Goal: Task Accomplishment & Management: Use online tool/utility

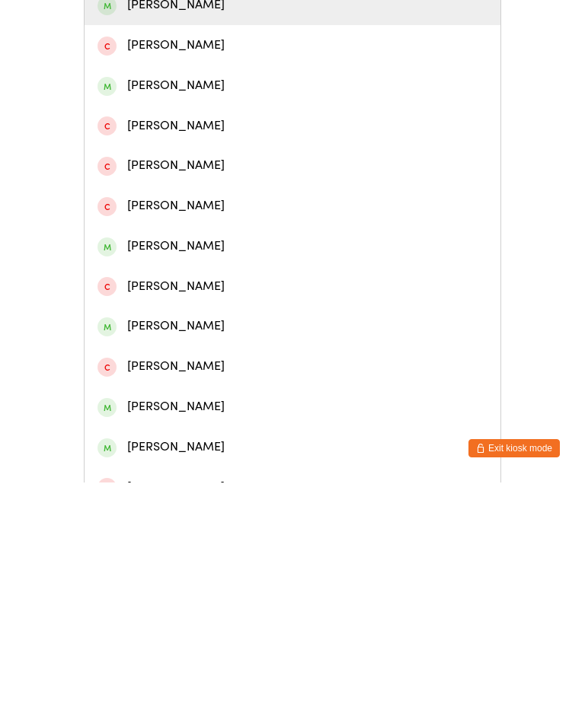
type input "Loui"
click at [177, 259] on div "[PERSON_NAME]" at bounding box center [292, 248] width 390 height 21
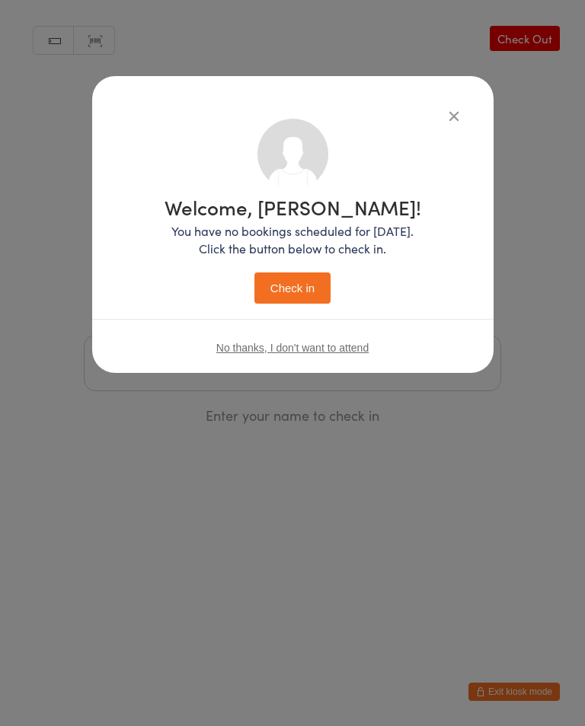
click at [286, 292] on button "Check in" at bounding box center [292, 288] width 76 height 31
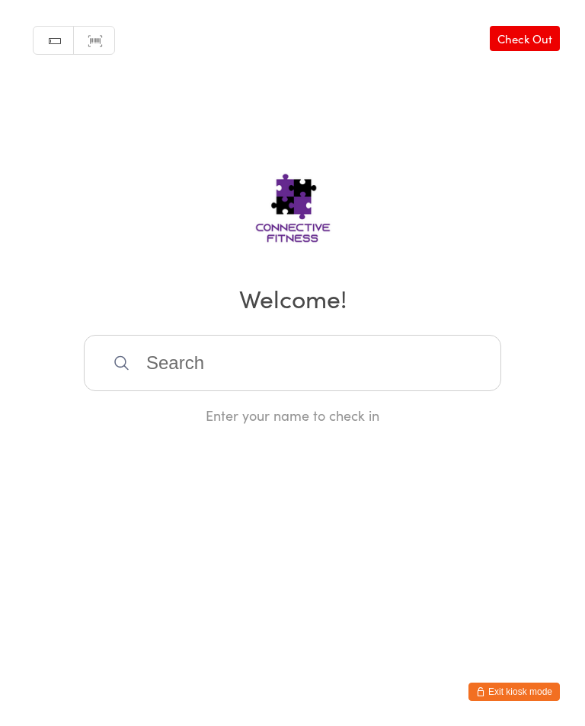
click at [171, 367] on input "search" at bounding box center [292, 363] width 417 height 56
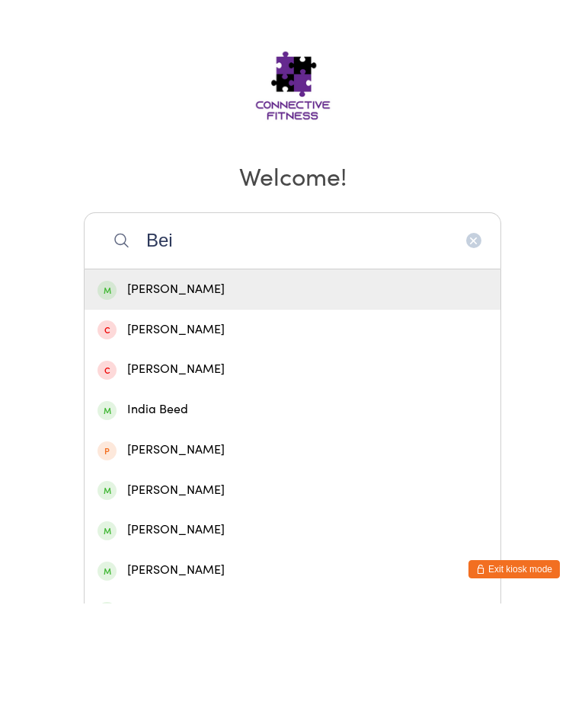
type input "Bei"
click at [143, 402] on div "[PERSON_NAME]" at bounding box center [292, 412] width 390 height 21
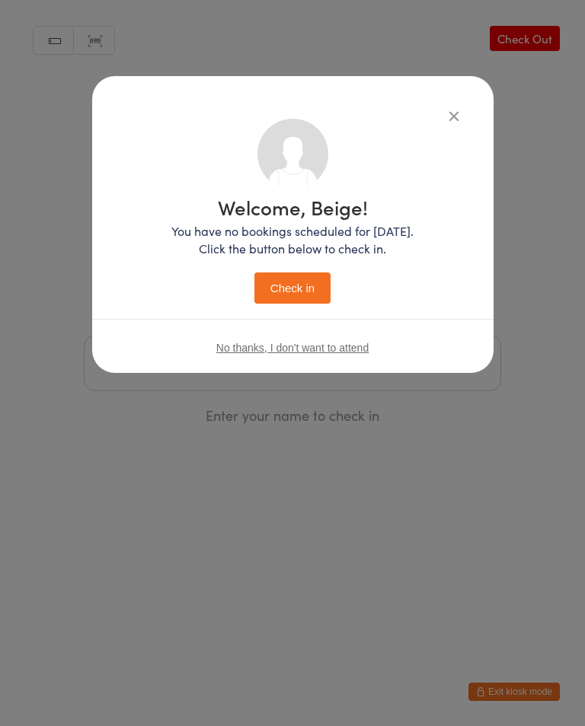
click at [284, 297] on button "Check in" at bounding box center [292, 288] width 76 height 31
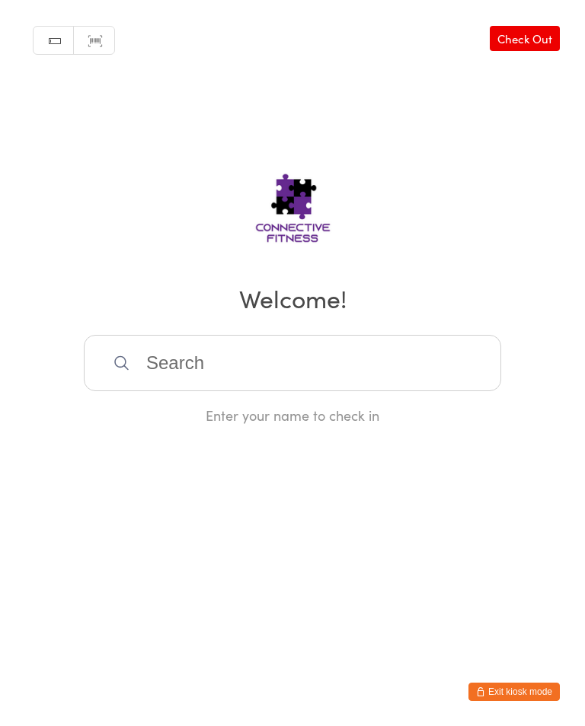
click at [330, 346] on input "search" at bounding box center [292, 363] width 417 height 56
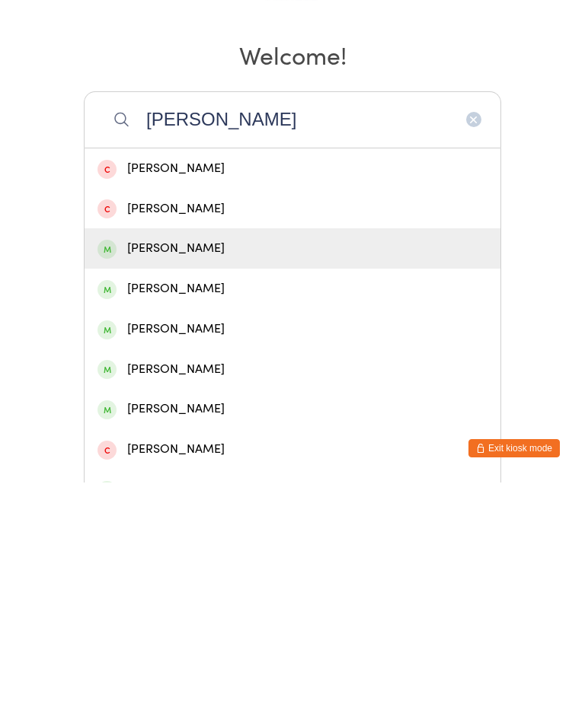
type input "[PERSON_NAME]"
click at [234, 482] on div "[PERSON_NAME]" at bounding box center [292, 492] width 390 height 21
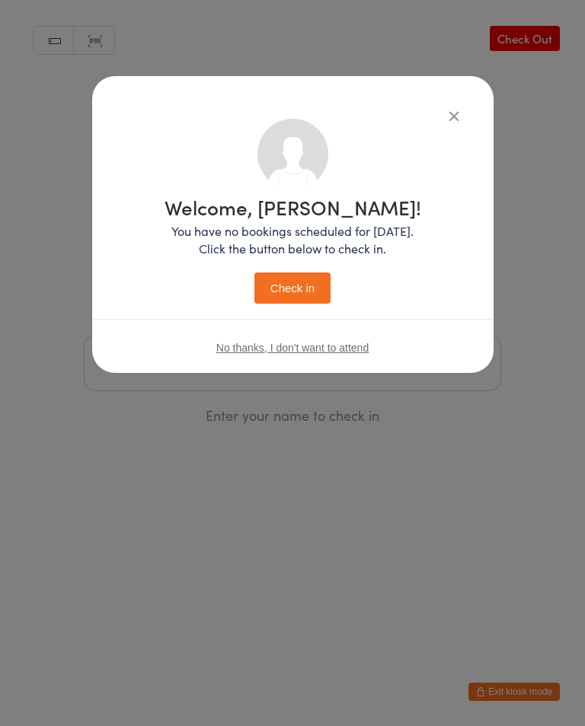
click at [309, 295] on button "Check in" at bounding box center [292, 288] width 76 height 31
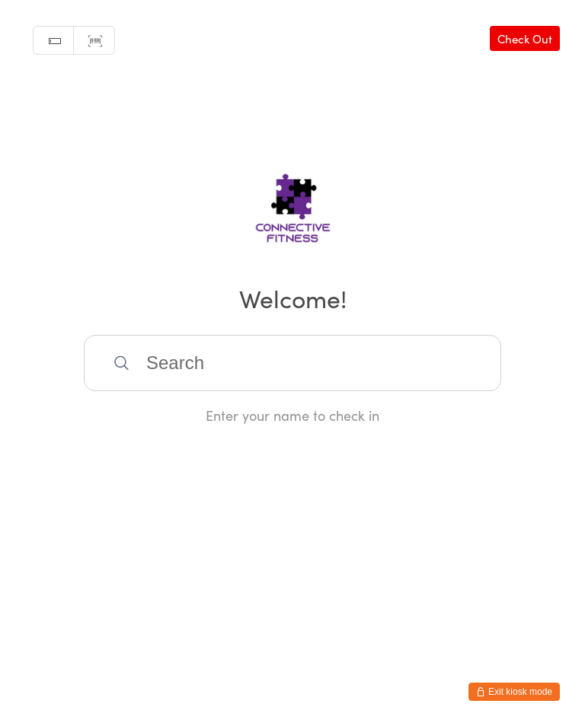
click at [541, 37] on link "Check Out" at bounding box center [525, 38] width 70 height 25
click at [548, 33] on link "Check In" at bounding box center [529, 38] width 61 height 25
click at [225, 365] on input "search" at bounding box center [292, 363] width 417 height 56
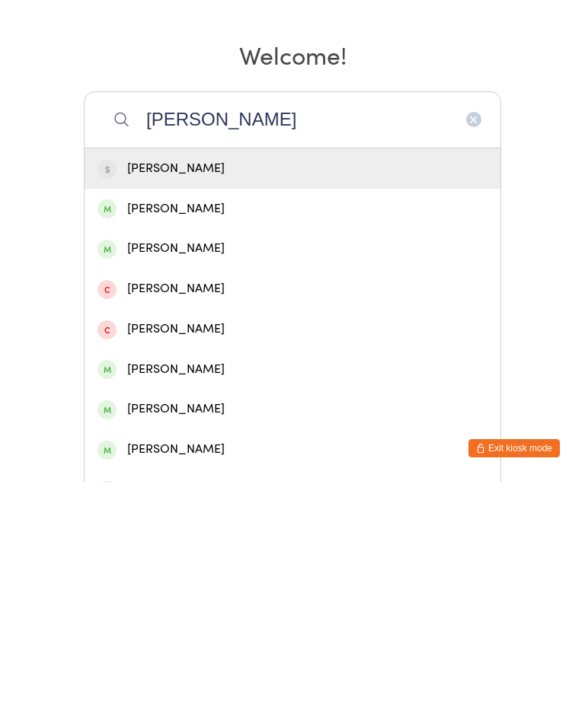
type input "[PERSON_NAME]"
click at [172, 442] on div "[PERSON_NAME]" at bounding box center [292, 452] width 390 height 21
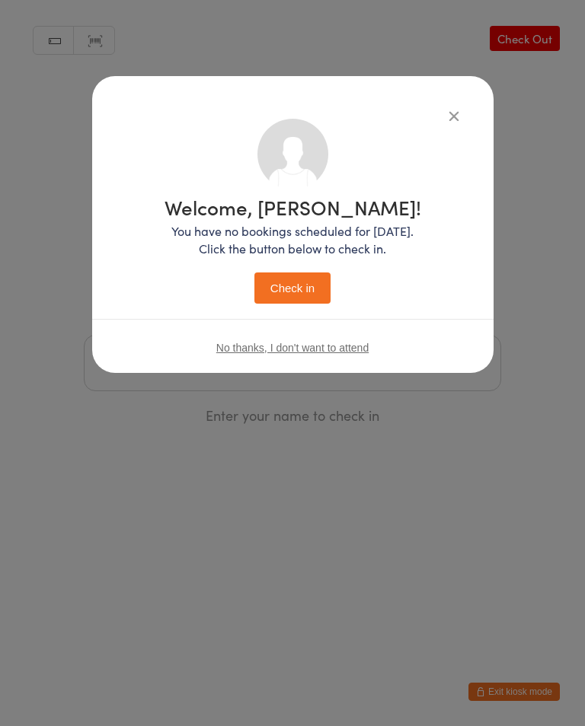
click at [302, 295] on button "Check in" at bounding box center [292, 288] width 76 height 31
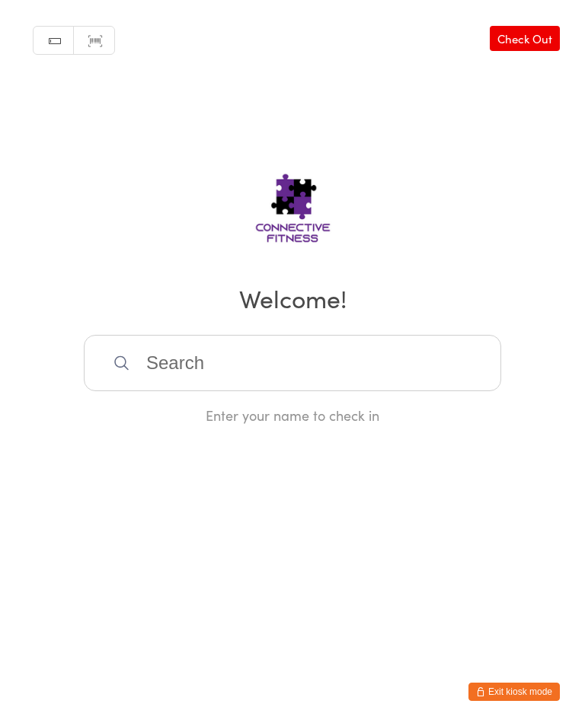
click at [211, 358] on input "search" at bounding box center [292, 363] width 417 height 56
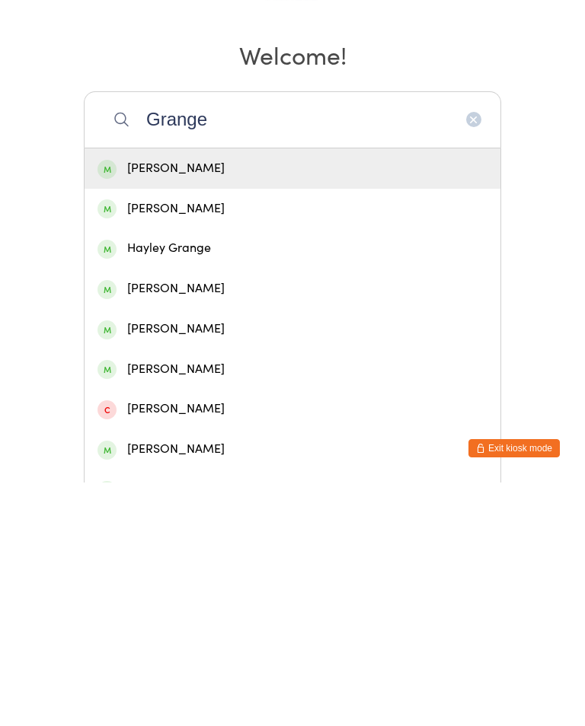
type input "Grange"
click at [180, 522] on div "[PERSON_NAME]" at bounding box center [292, 532] width 390 height 21
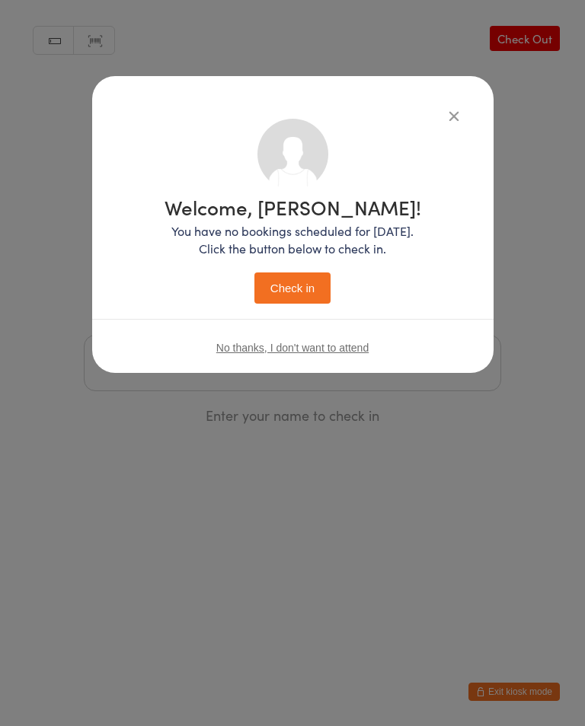
click at [294, 293] on button "Check in" at bounding box center [292, 288] width 76 height 31
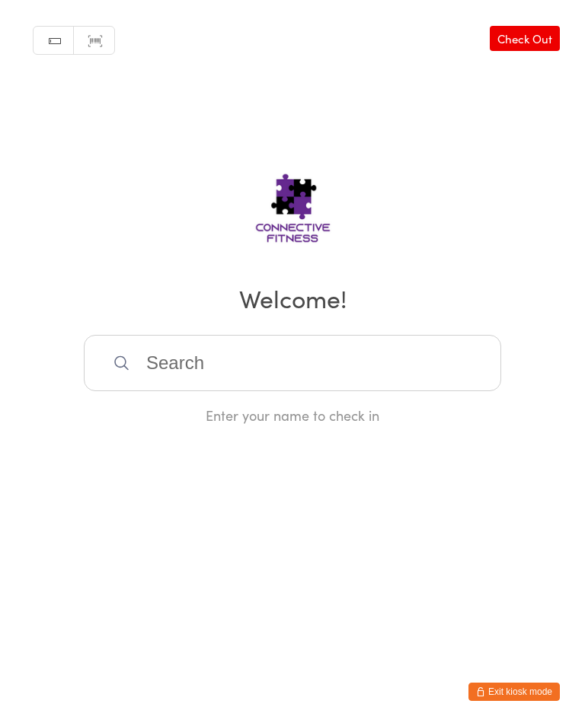
click at [180, 363] on input "search" at bounding box center [292, 363] width 417 height 56
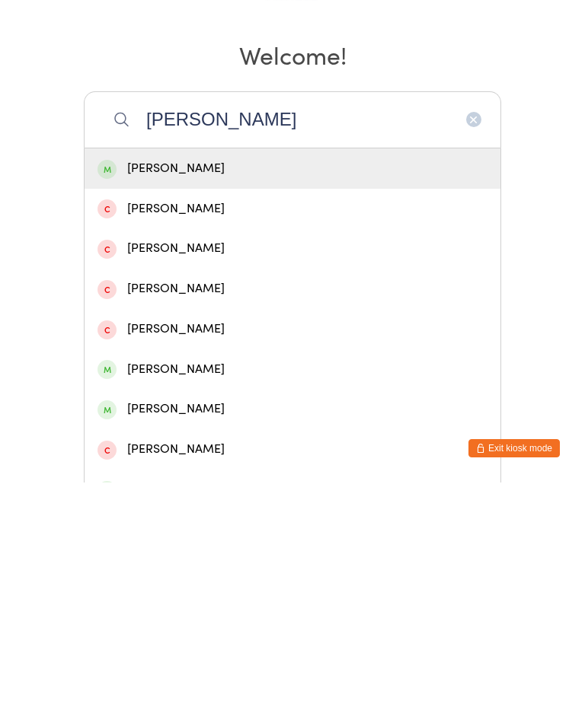
type input "[PERSON_NAME]"
click at [154, 402] on div "[PERSON_NAME]" at bounding box center [292, 412] width 390 height 21
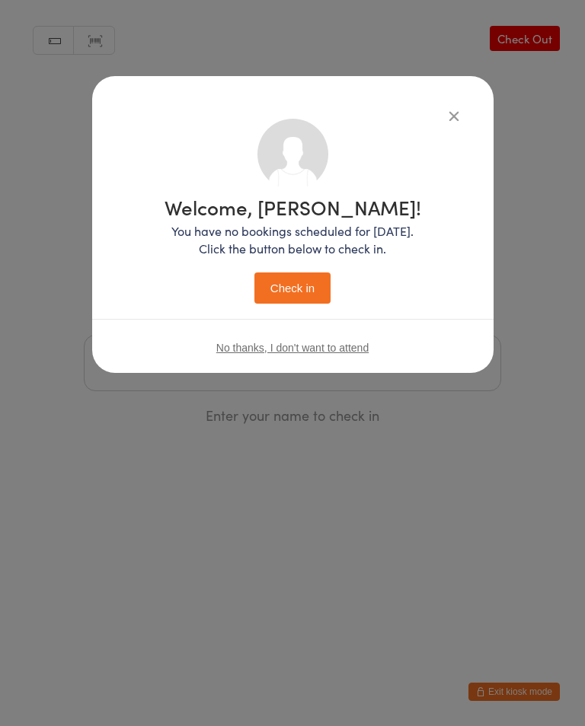
click at [292, 288] on button "Check in" at bounding box center [292, 288] width 76 height 31
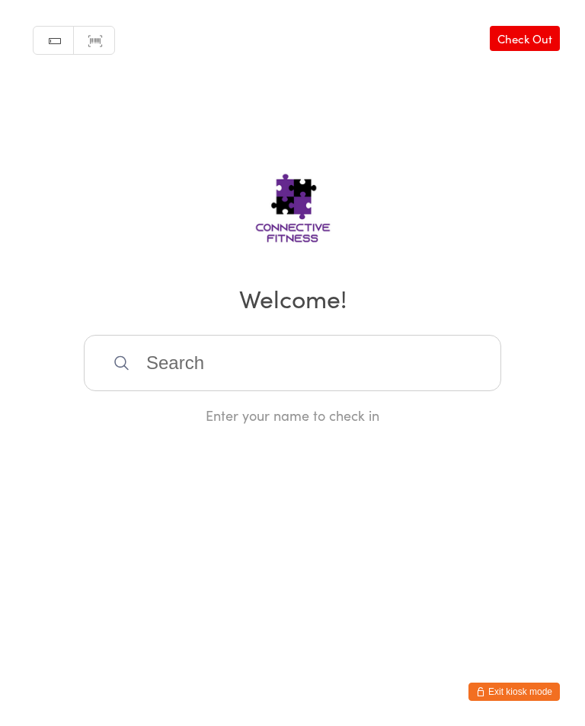
click at [325, 352] on input "search" at bounding box center [292, 363] width 417 height 56
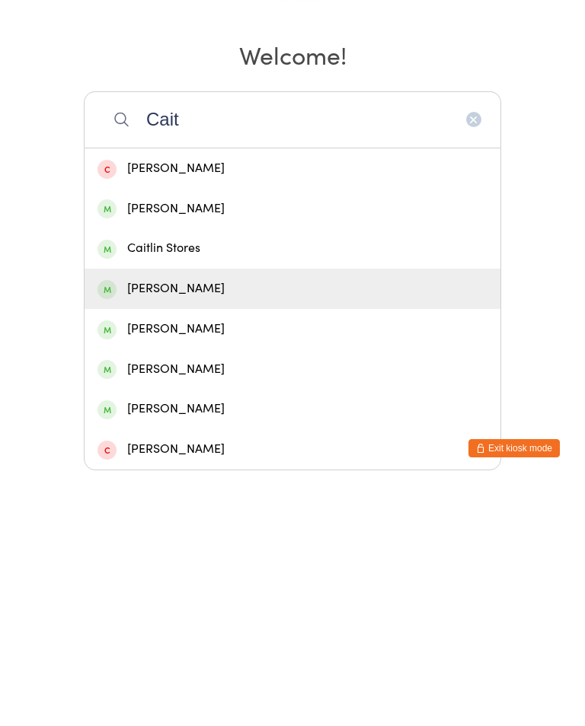
type input "Cait"
click at [180, 522] on div "[PERSON_NAME]" at bounding box center [292, 532] width 390 height 21
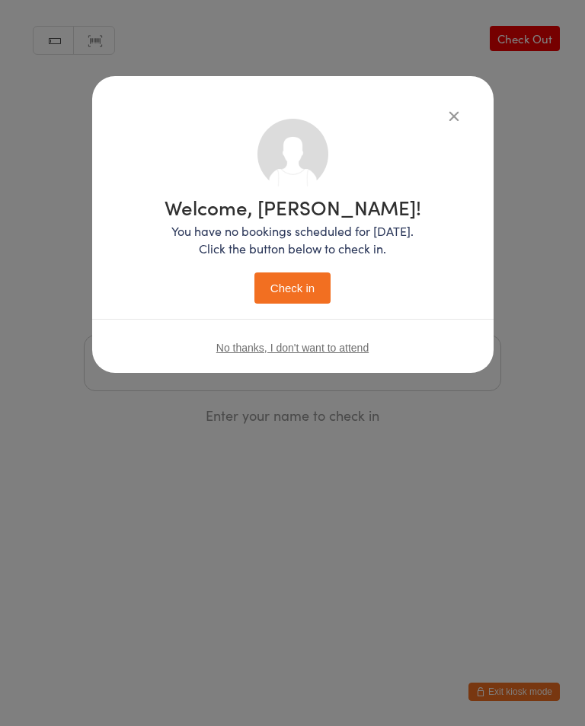
click at [307, 287] on button "Check in" at bounding box center [292, 288] width 76 height 31
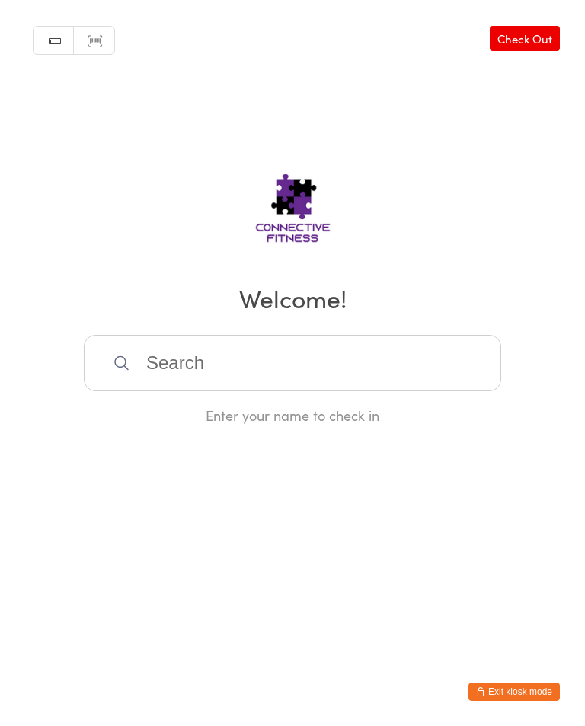
click at [120, 387] on input "search" at bounding box center [292, 363] width 417 height 56
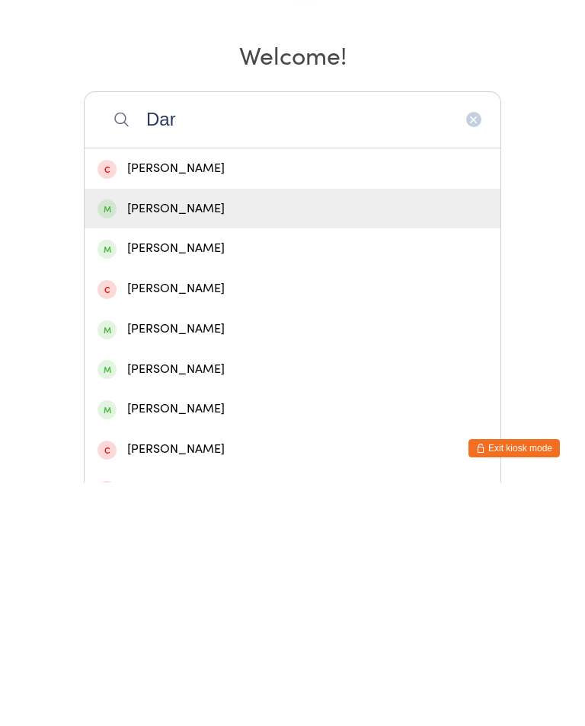
type input "Dar"
click at [198, 432] on div "[PERSON_NAME]" at bounding box center [293, 452] width 416 height 40
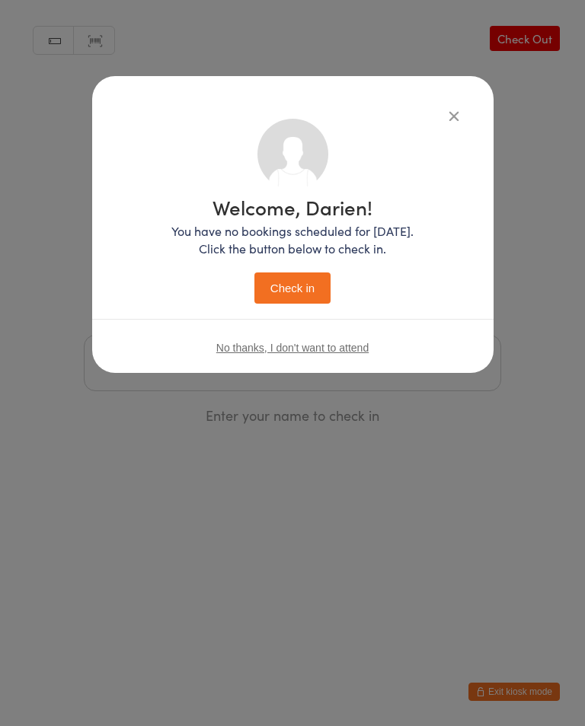
click at [292, 289] on button "Check in" at bounding box center [292, 288] width 76 height 31
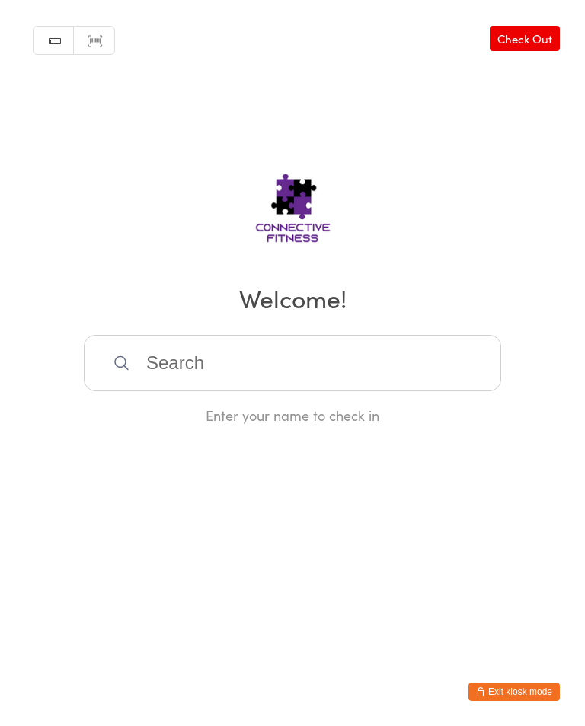
click at [189, 360] on input "search" at bounding box center [292, 363] width 417 height 56
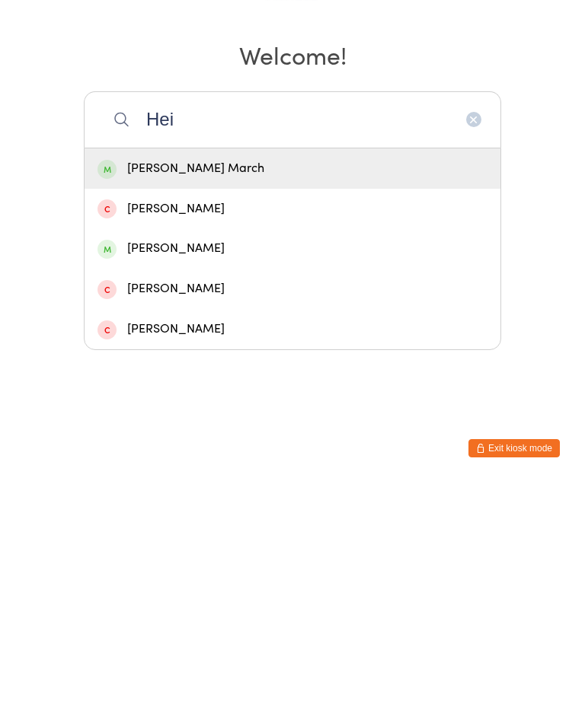
type input "Hei"
click at [206, 402] on div "[PERSON_NAME] March" at bounding box center [292, 412] width 390 height 21
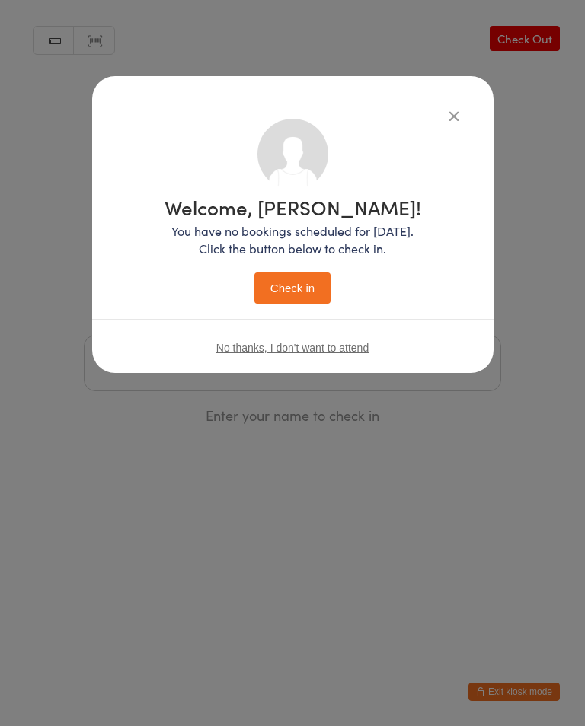
click at [314, 280] on button "Check in" at bounding box center [292, 288] width 76 height 31
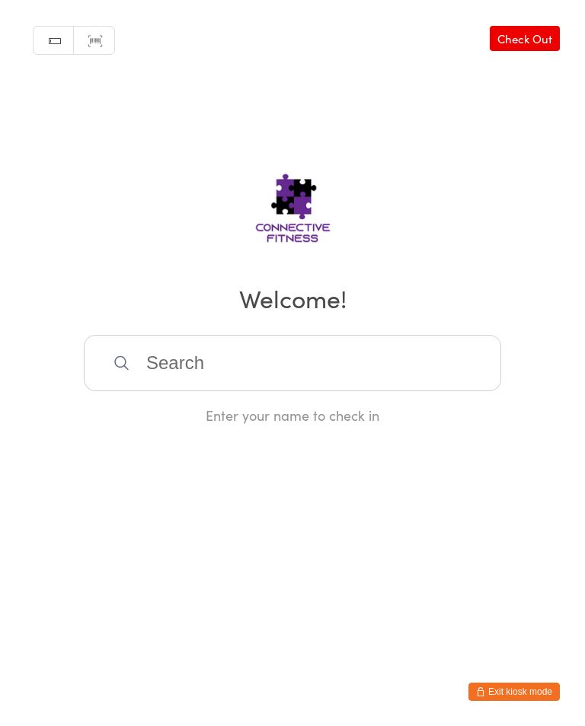
click at [300, 375] on input "search" at bounding box center [292, 363] width 417 height 56
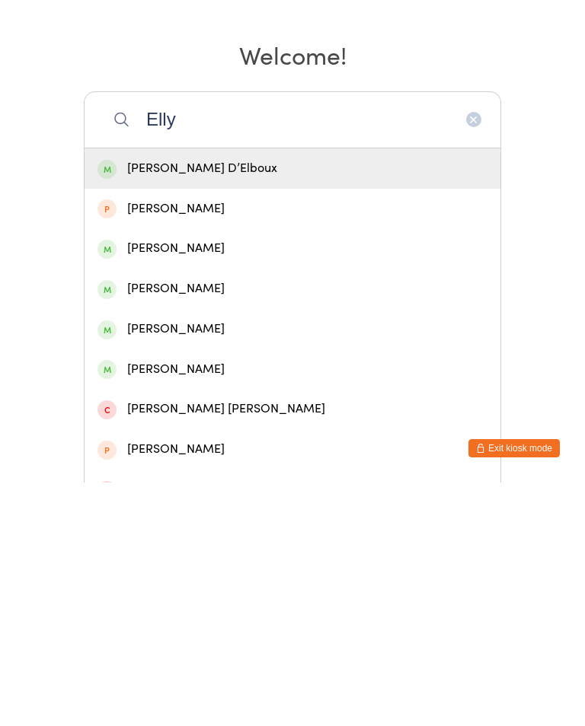
type input "Elly"
click at [225, 482] on div "[PERSON_NAME]" at bounding box center [292, 492] width 390 height 21
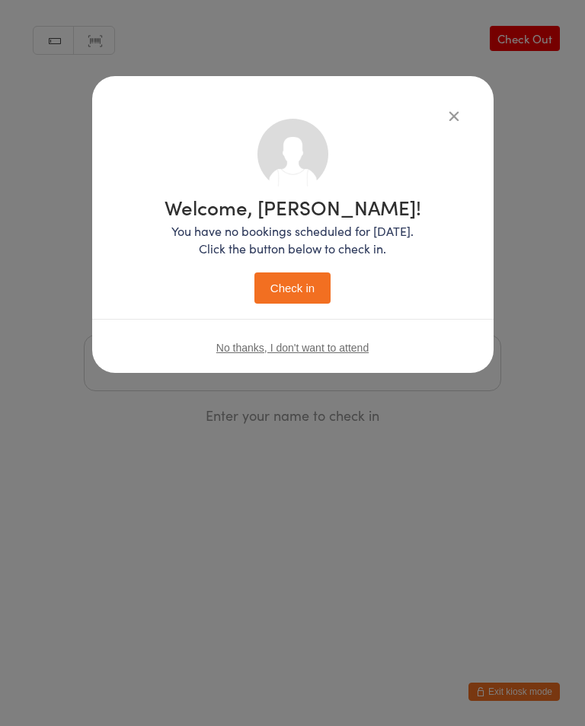
click at [305, 281] on button "Check in" at bounding box center [292, 288] width 76 height 31
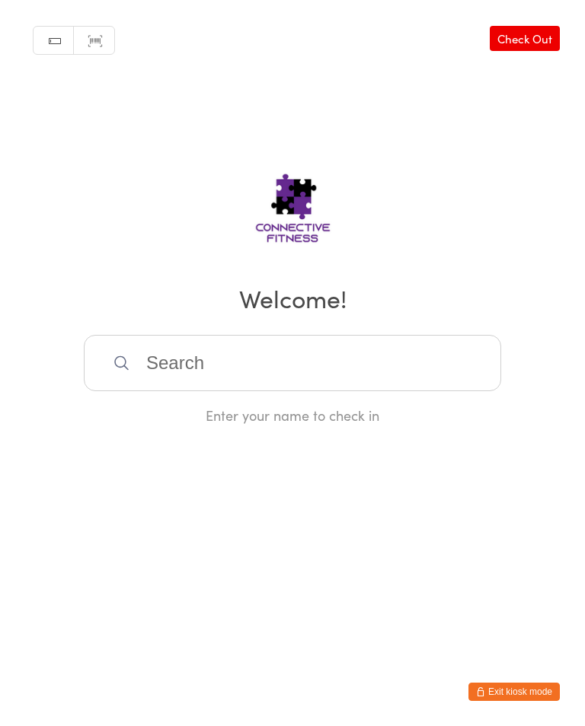
click at [138, 361] on input "search" at bounding box center [292, 363] width 417 height 56
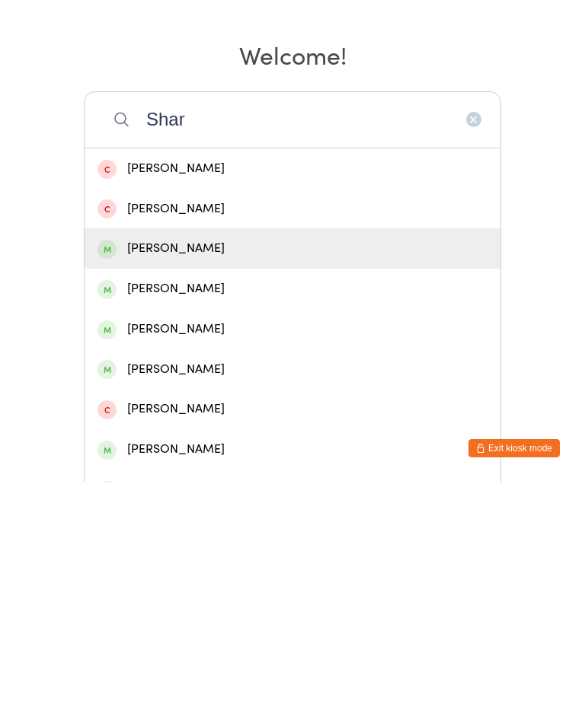
type input "Shar"
click at [173, 482] on div "[PERSON_NAME]" at bounding box center [292, 492] width 390 height 21
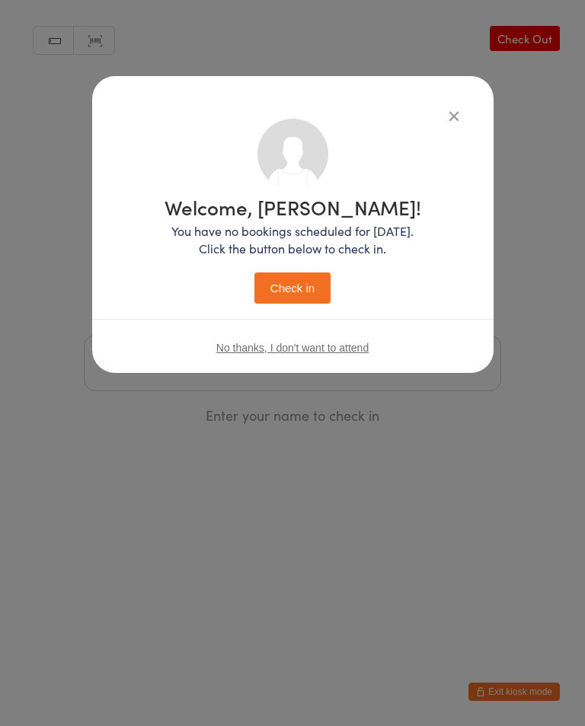
click at [290, 289] on button "Check in" at bounding box center [292, 288] width 76 height 31
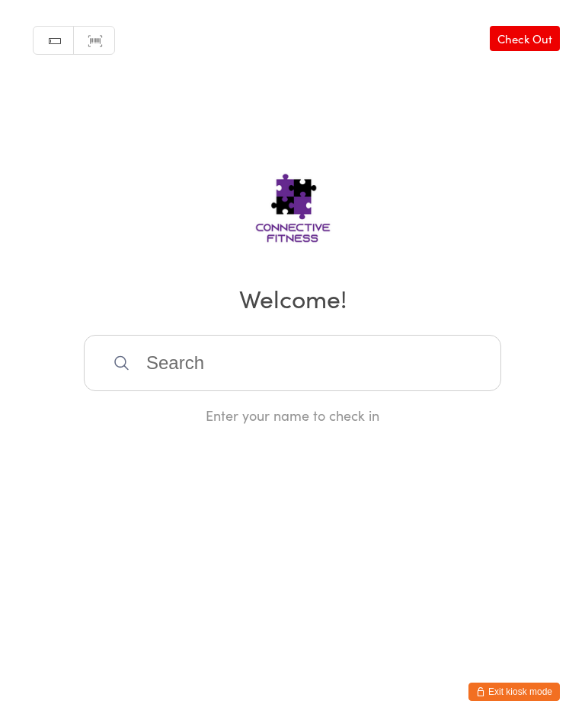
click at [164, 372] on input "search" at bounding box center [292, 363] width 417 height 56
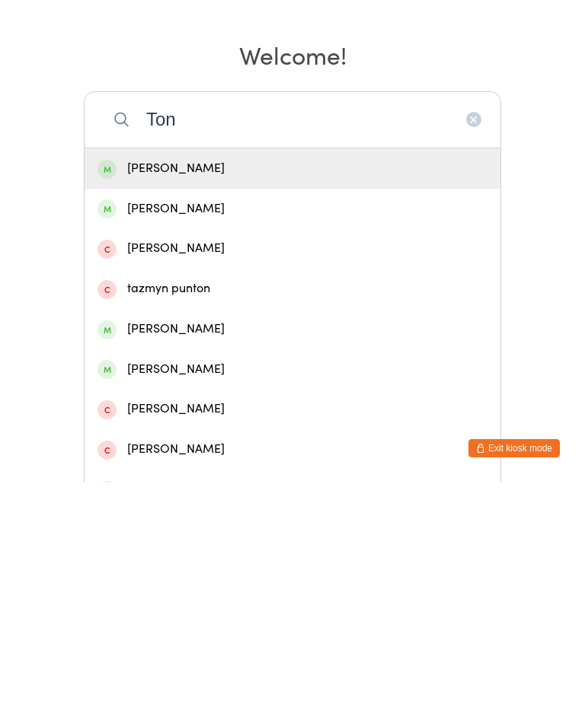
type input "Ton"
click at [154, 563] on div "[PERSON_NAME]" at bounding box center [292, 573] width 390 height 21
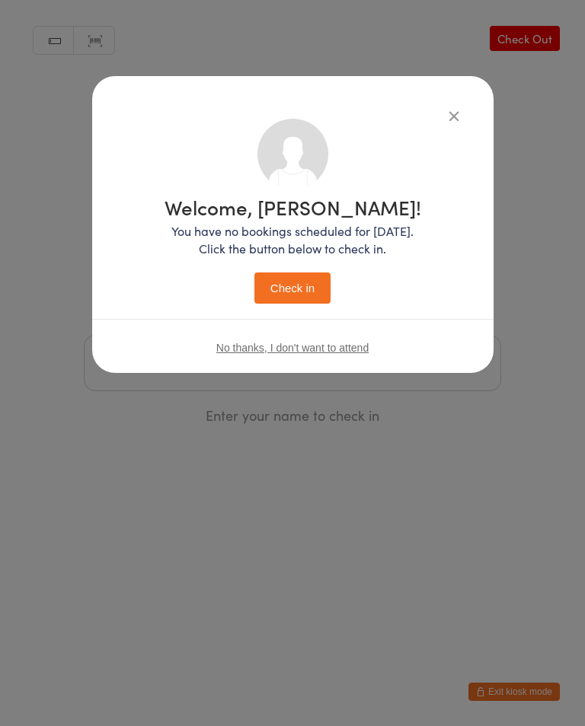
click at [277, 295] on button "Check in" at bounding box center [292, 288] width 76 height 31
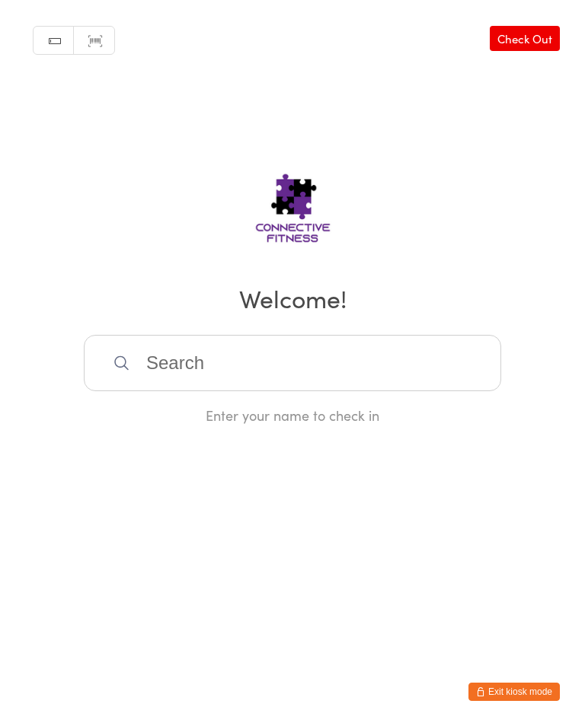
click at [174, 356] on input "search" at bounding box center [292, 363] width 417 height 56
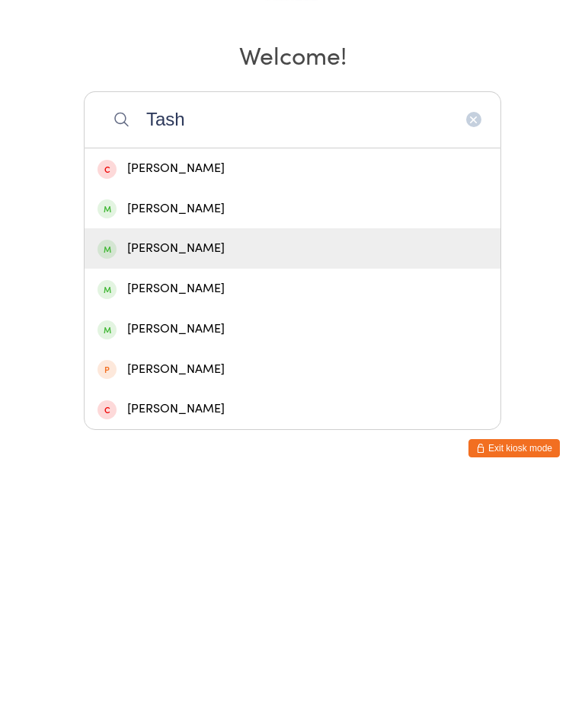
type input "Tash"
click at [161, 482] on div "[PERSON_NAME]" at bounding box center [292, 492] width 390 height 21
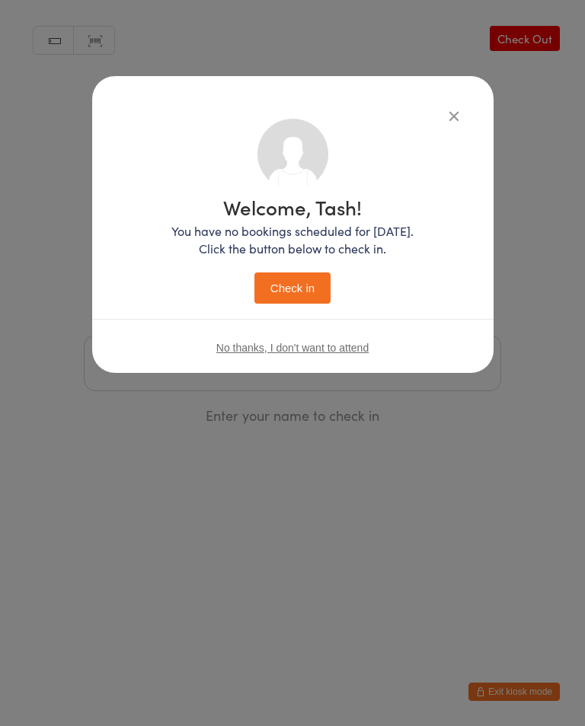
click at [286, 276] on button "Check in" at bounding box center [292, 288] width 76 height 31
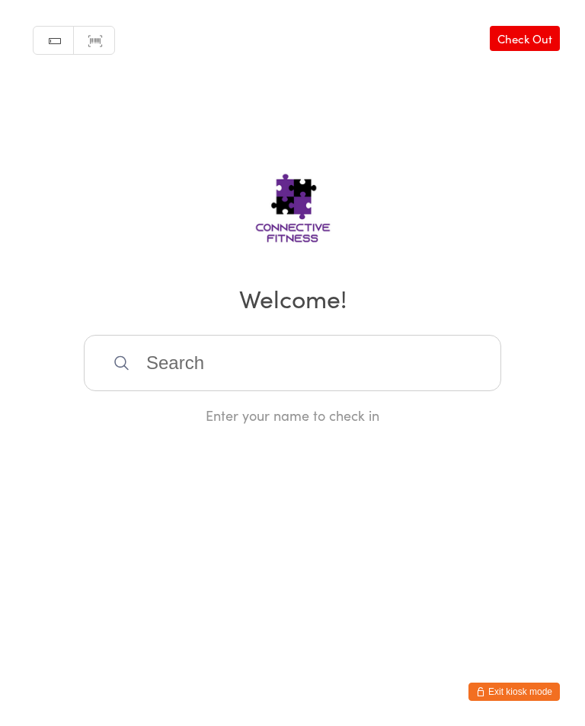
click at [218, 378] on input "search" at bounding box center [292, 363] width 417 height 56
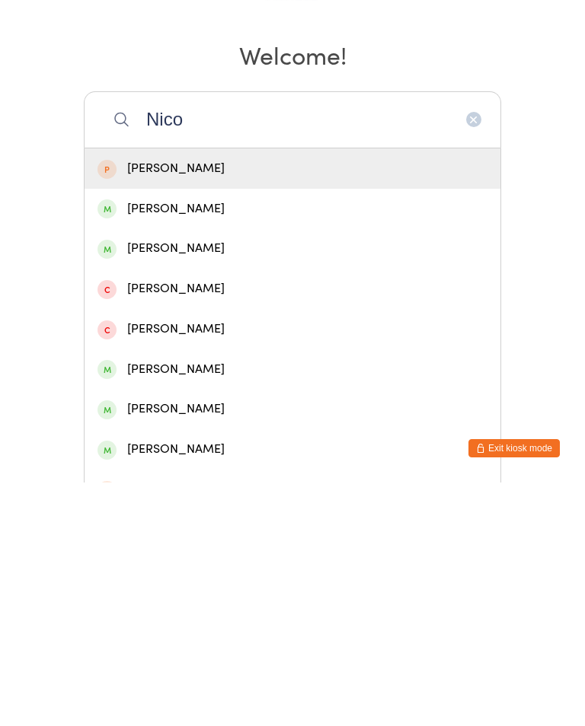
type input "Nico"
click at [193, 442] on div "[PERSON_NAME]" at bounding box center [292, 452] width 390 height 21
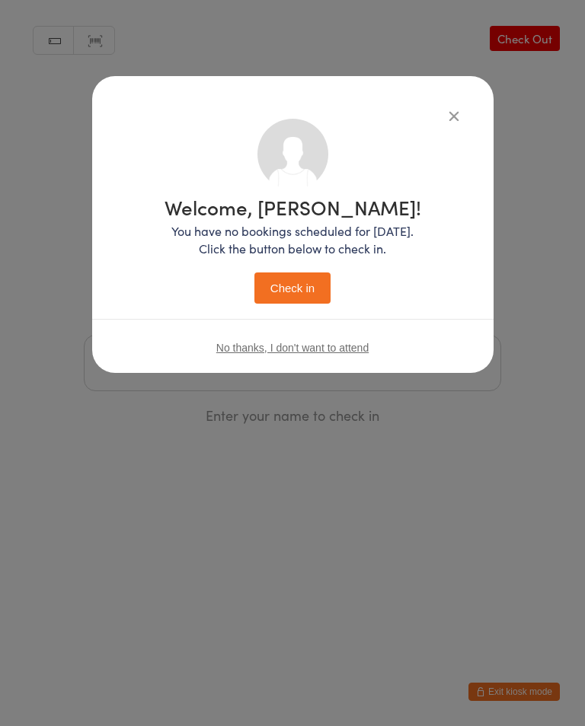
click at [297, 276] on button "Check in" at bounding box center [292, 288] width 76 height 31
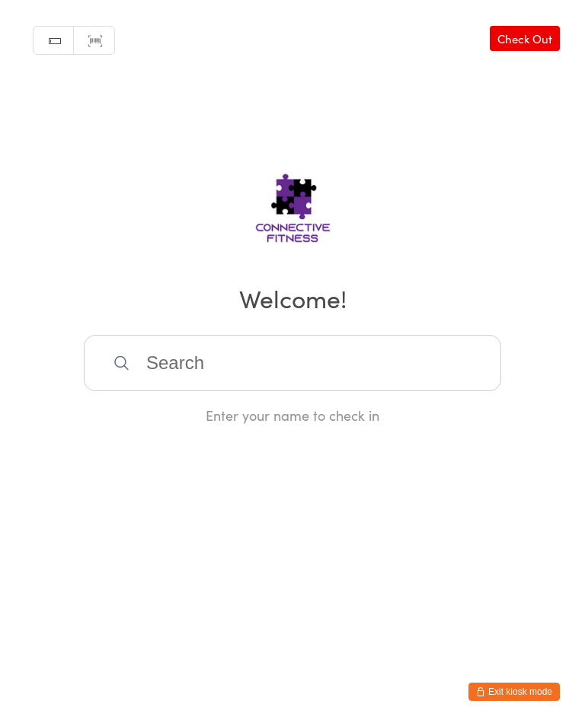
click at [430, 363] on input "search" at bounding box center [292, 363] width 417 height 56
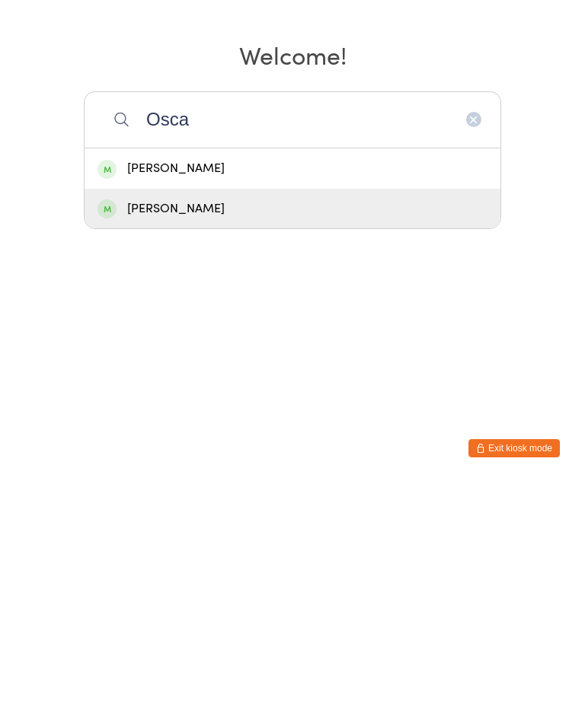
type input "Osca"
click at [269, 442] on div "[PERSON_NAME]" at bounding box center [292, 452] width 390 height 21
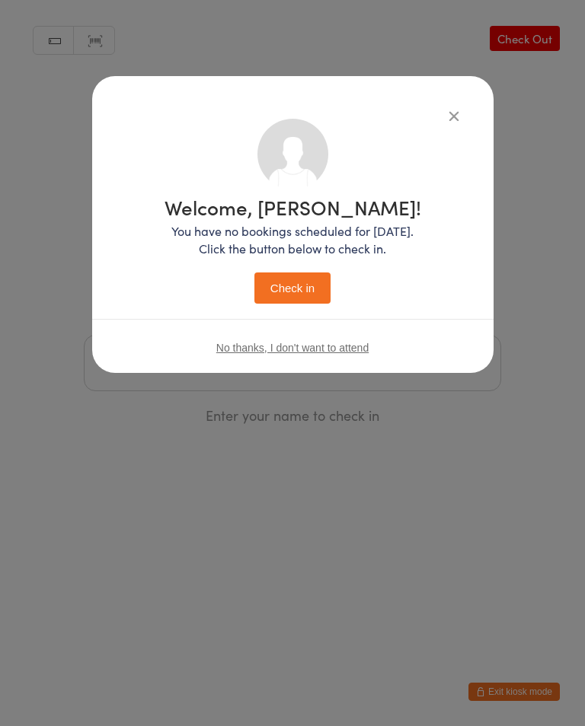
click at [308, 292] on button "Check in" at bounding box center [292, 288] width 76 height 31
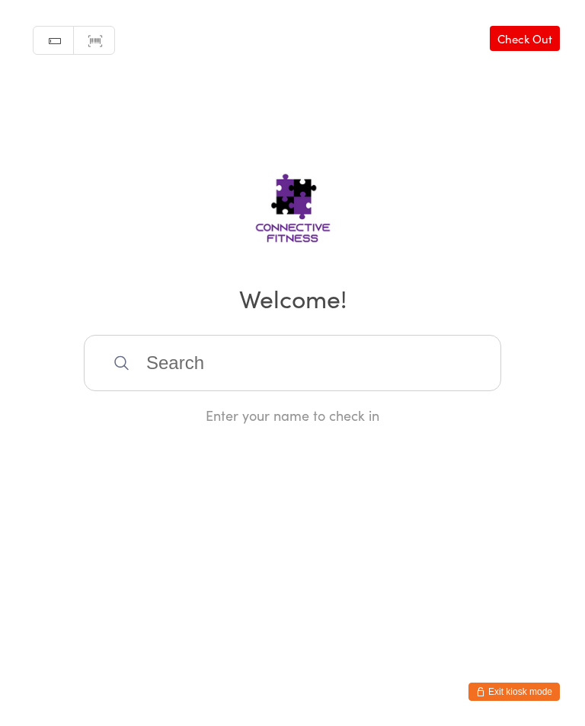
click at [208, 368] on input "search" at bounding box center [292, 363] width 417 height 56
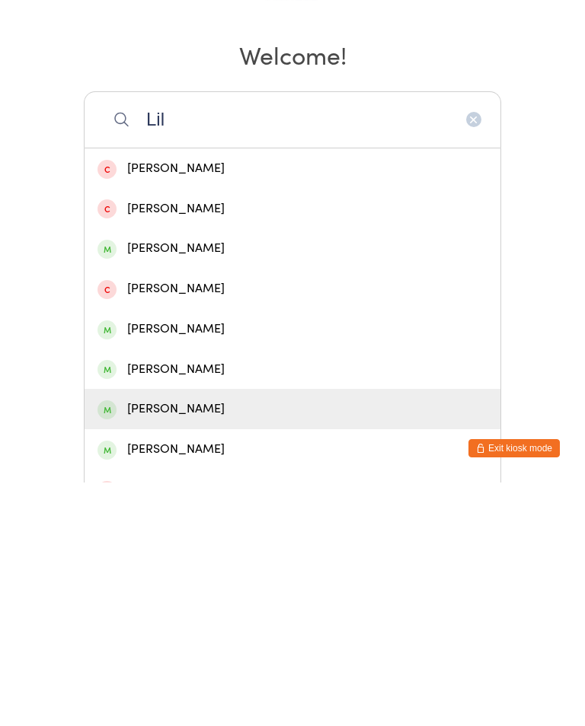
type input "Lil"
click at [149, 643] on div "[PERSON_NAME]" at bounding box center [292, 653] width 390 height 21
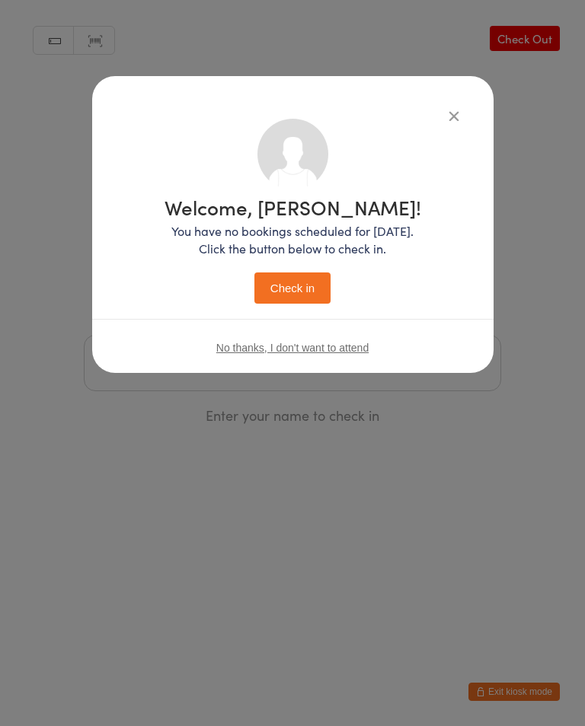
click at [282, 296] on button "Check in" at bounding box center [292, 288] width 76 height 31
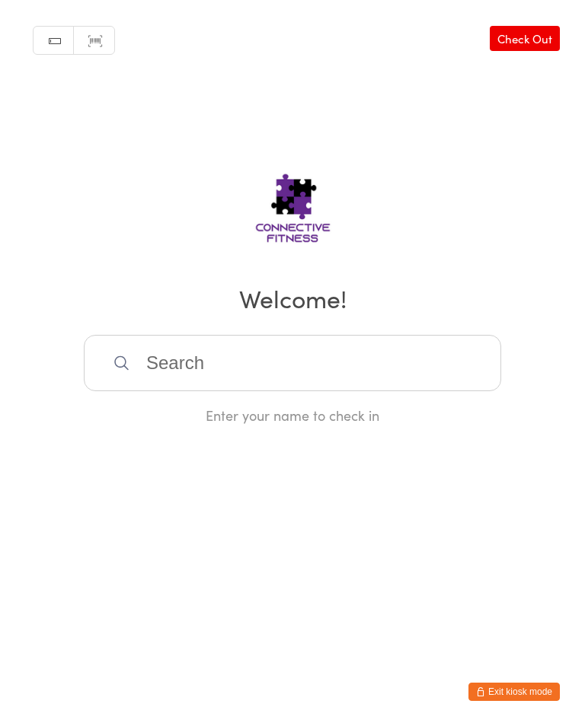
click at [209, 374] on input "search" at bounding box center [292, 363] width 417 height 56
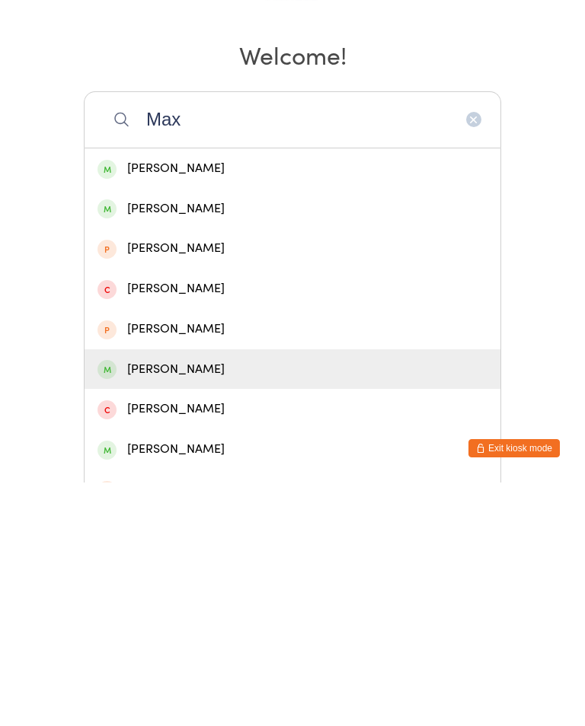
type input "Max"
click at [180, 603] on div "[PERSON_NAME]" at bounding box center [292, 613] width 390 height 21
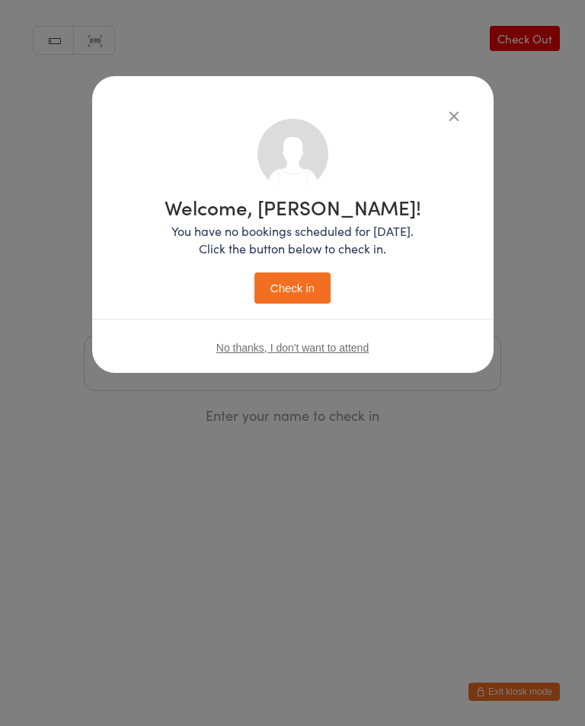
click at [295, 296] on button "Check in" at bounding box center [292, 288] width 76 height 31
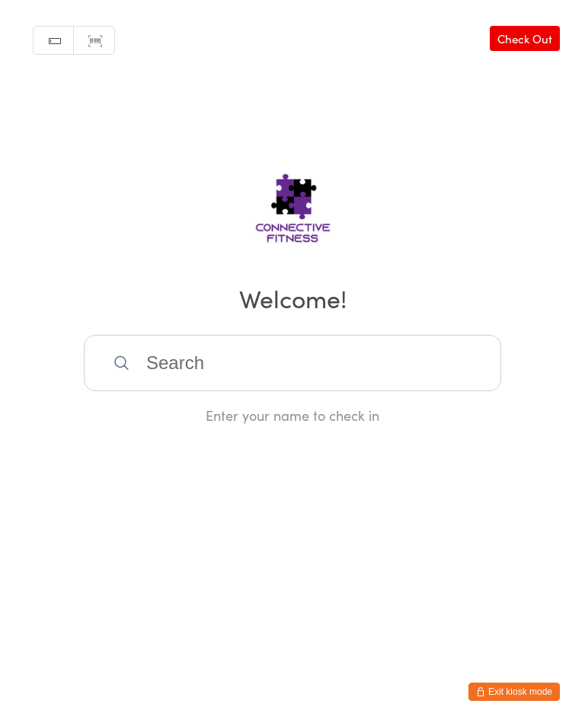
click at [195, 359] on input "search" at bounding box center [292, 363] width 417 height 56
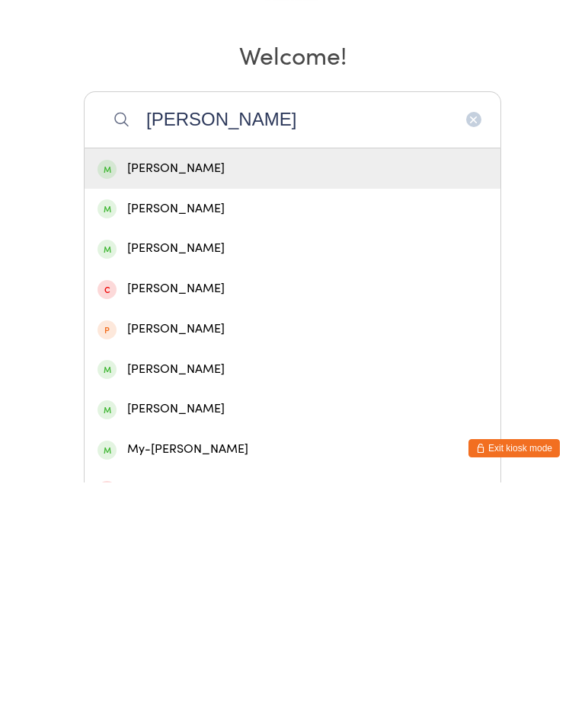
type input "[PERSON_NAME]"
click at [220, 402] on div "[PERSON_NAME]" at bounding box center [292, 412] width 390 height 21
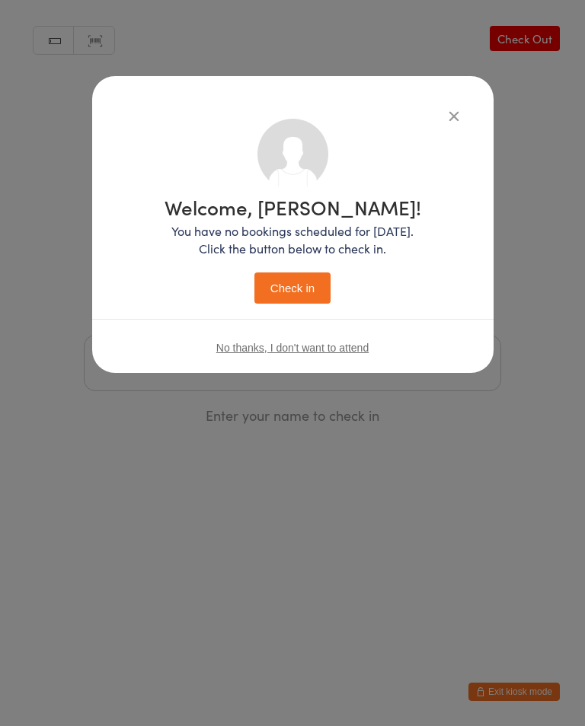
click at [286, 282] on button "Check in" at bounding box center [292, 288] width 76 height 31
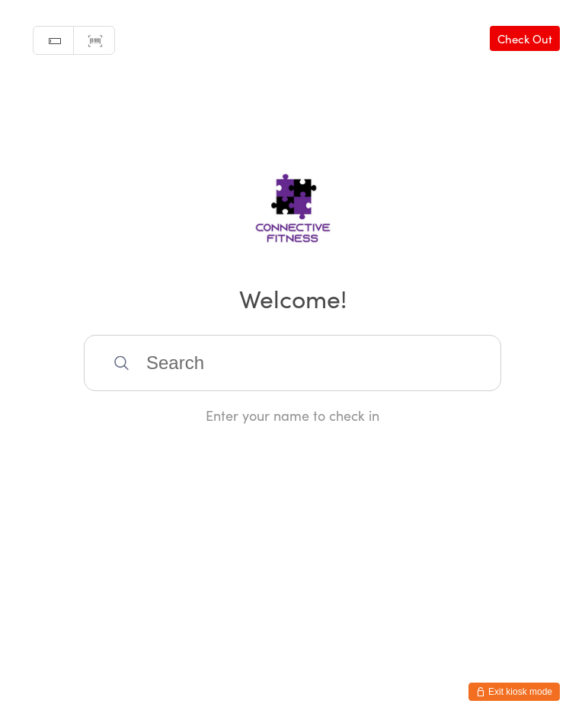
click at [548, 44] on link "Check Out" at bounding box center [525, 38] width 70 height 25
click at [213, 372] on input "search" at bounding box center [292, 363] width 417 height 56
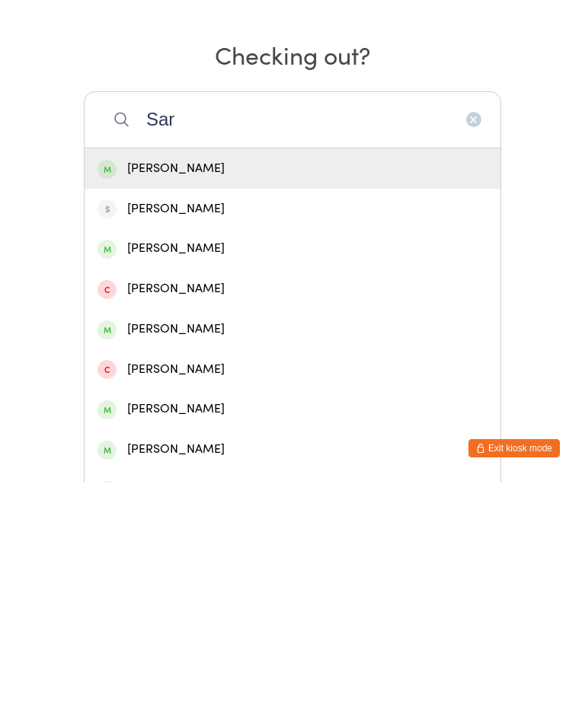
type input "Sar"
click at [177, 482] on div "[PERSON_NAME]" at bounding box center [292, 492] width 390 height 21
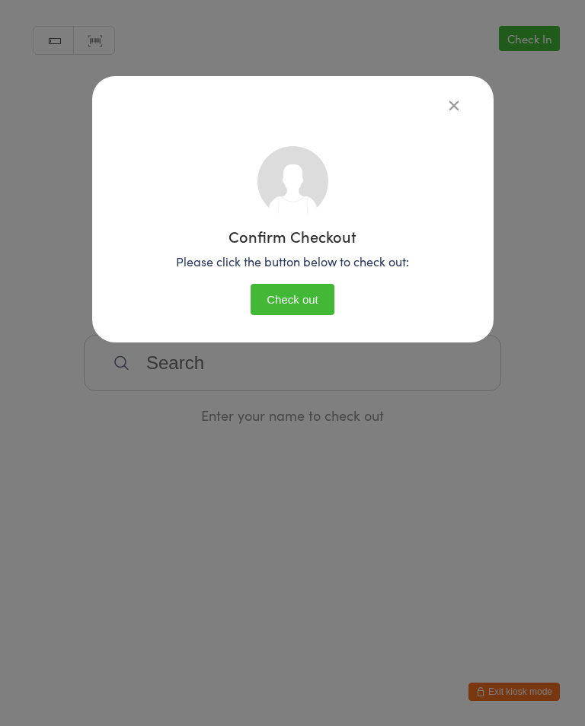
click at [298, 302] on button "Check out" at bounding box center [292, 299] width 84 height 31
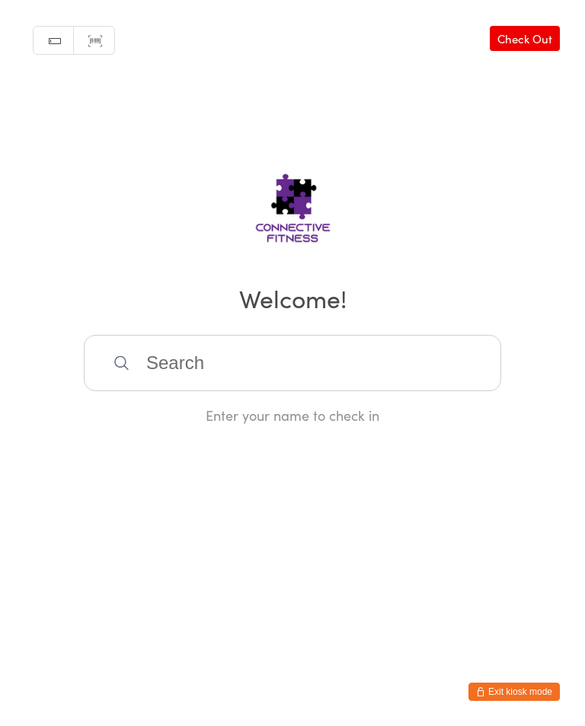
click at [246, 349] on input "search" at bounding box center [292, 363] width 417 height 56
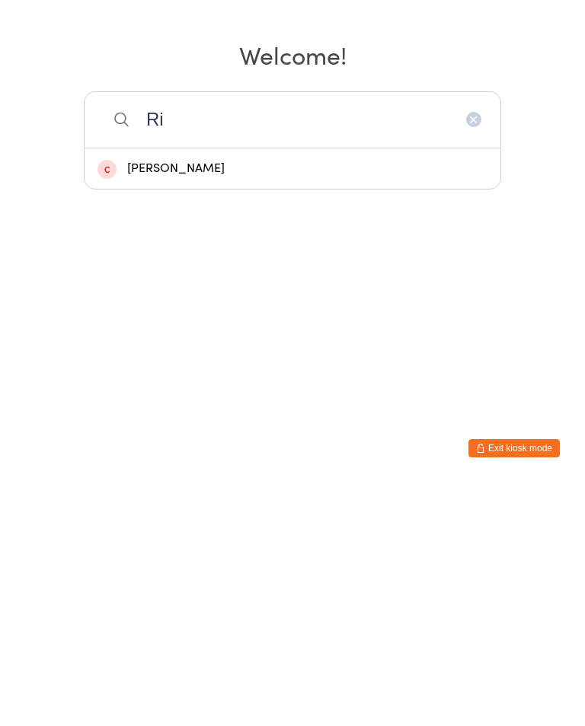
type input "R"
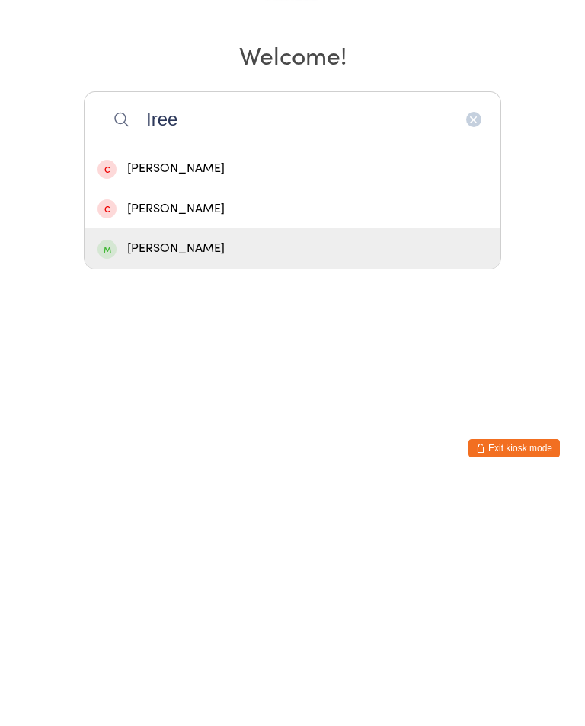
type input "Iree"
click at [155, 482] on div "[PERSON_NAME]" at bounding box center [292, 492] width 390 height 21
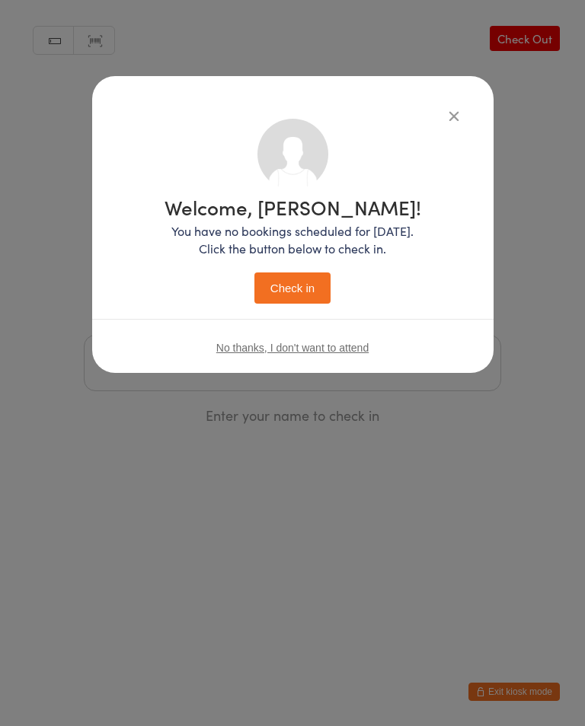
click at [282, 291] on button "Check in" at bounding box center [292, 288] width 76 height 31
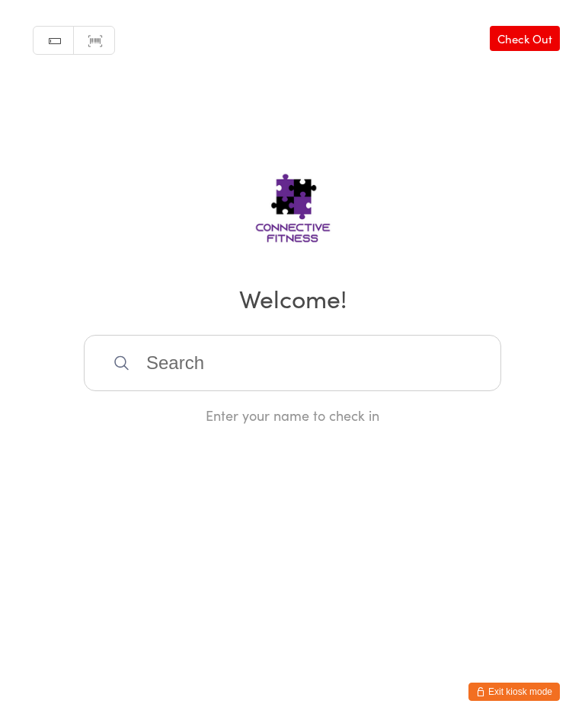
click at [442, 372] on input "search" at bounding box center [292, 363] width 417 height 56
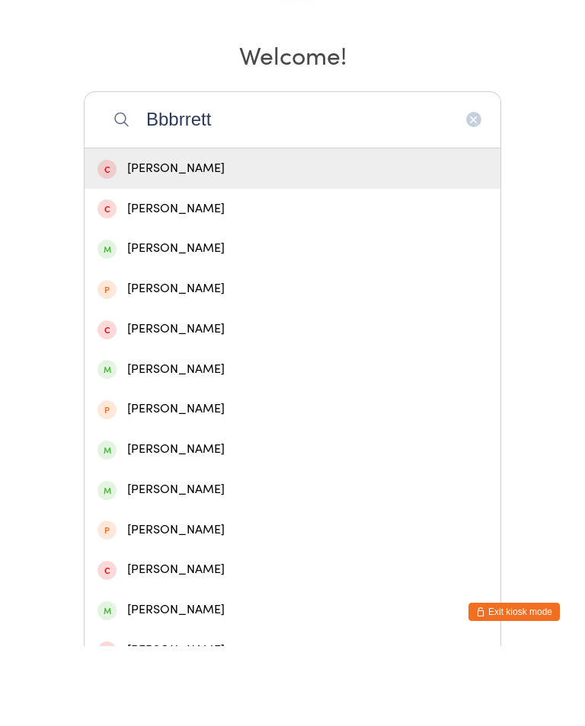
scroll to position [164, 0]
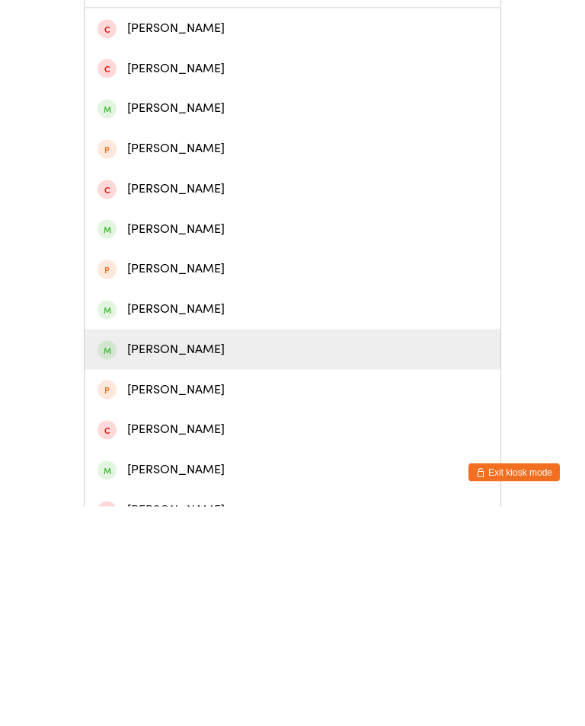
type input "Bbbrrett"
click at [189, 559] on div "[PERSON_NAME]" at bounding box center [292, 569] width 390 height 21
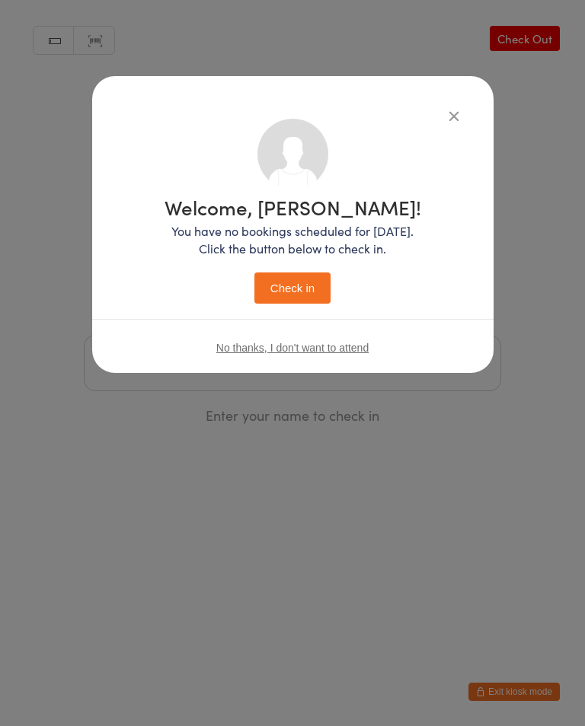
click at [260, 304] on button "Check in" at bounding box center [292, 288] width 76 height 31
